Goal: Information Seeking & Learning: Learn about a topic

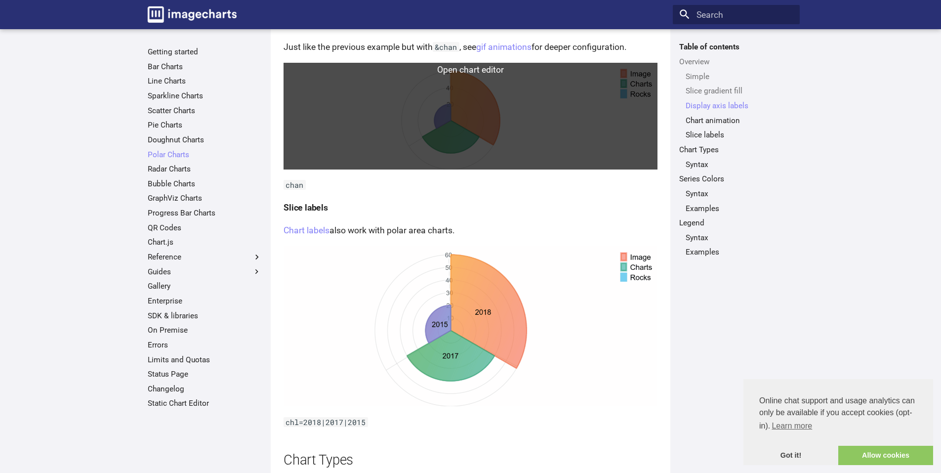
scroll to position [936, 0]
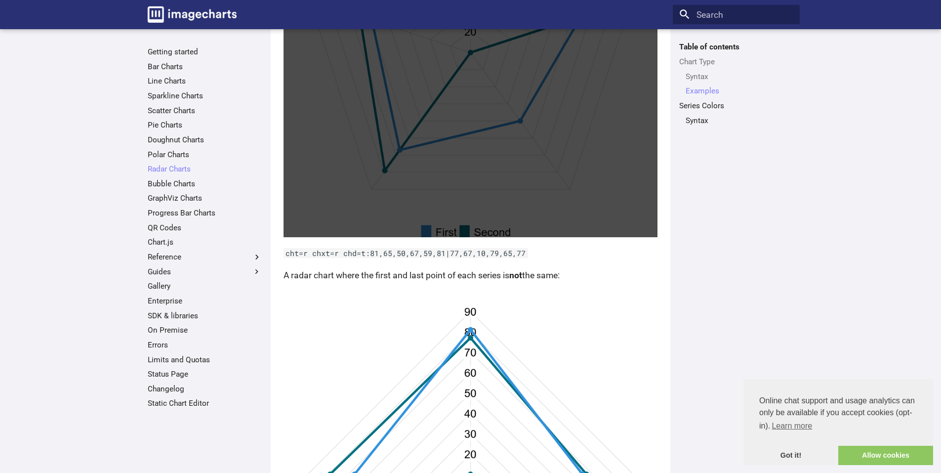
scroll to position [840, 0]
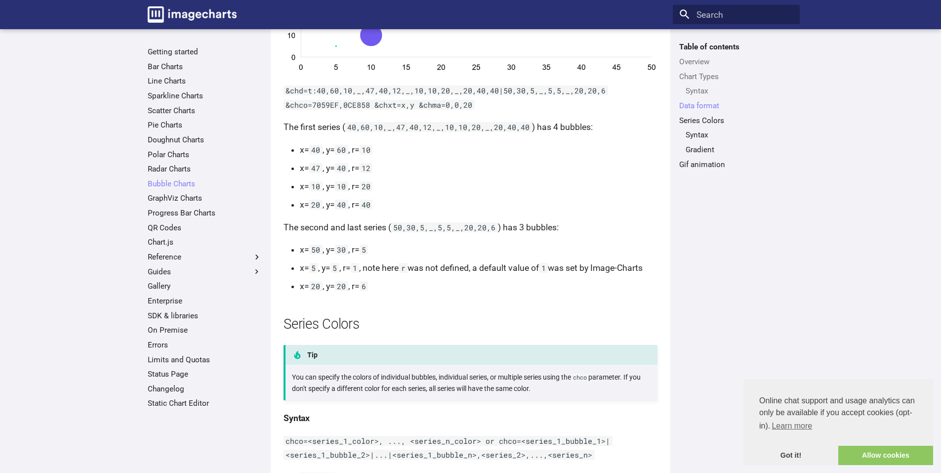
scroll to position [1087, 0]
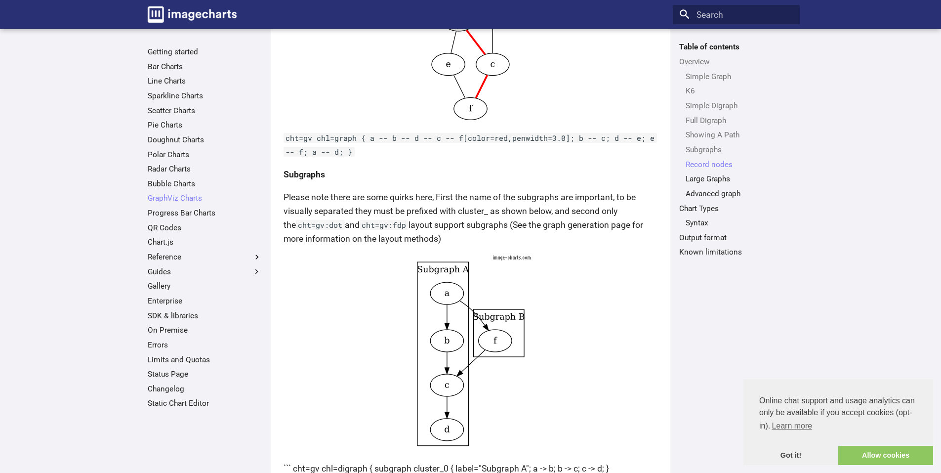
scroll to position [2010, 0]
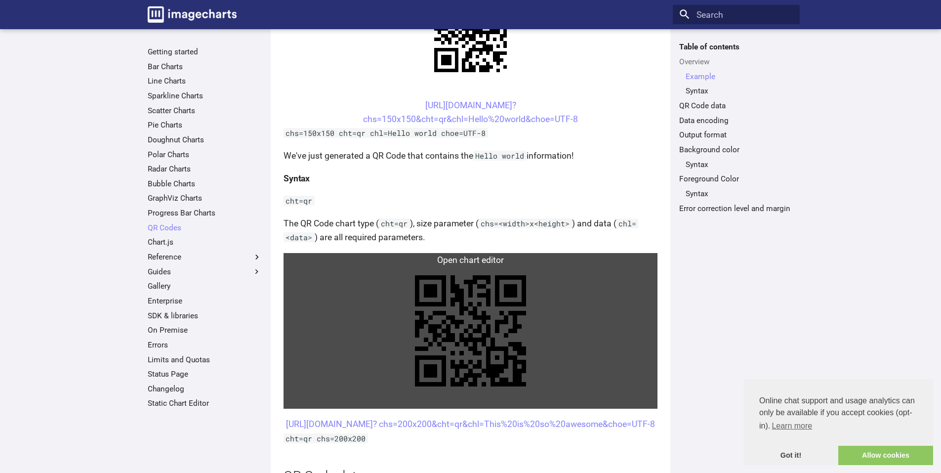
scroll to position [99, 0]
